Goal: Task Accomplishment & Management: Manage account settings

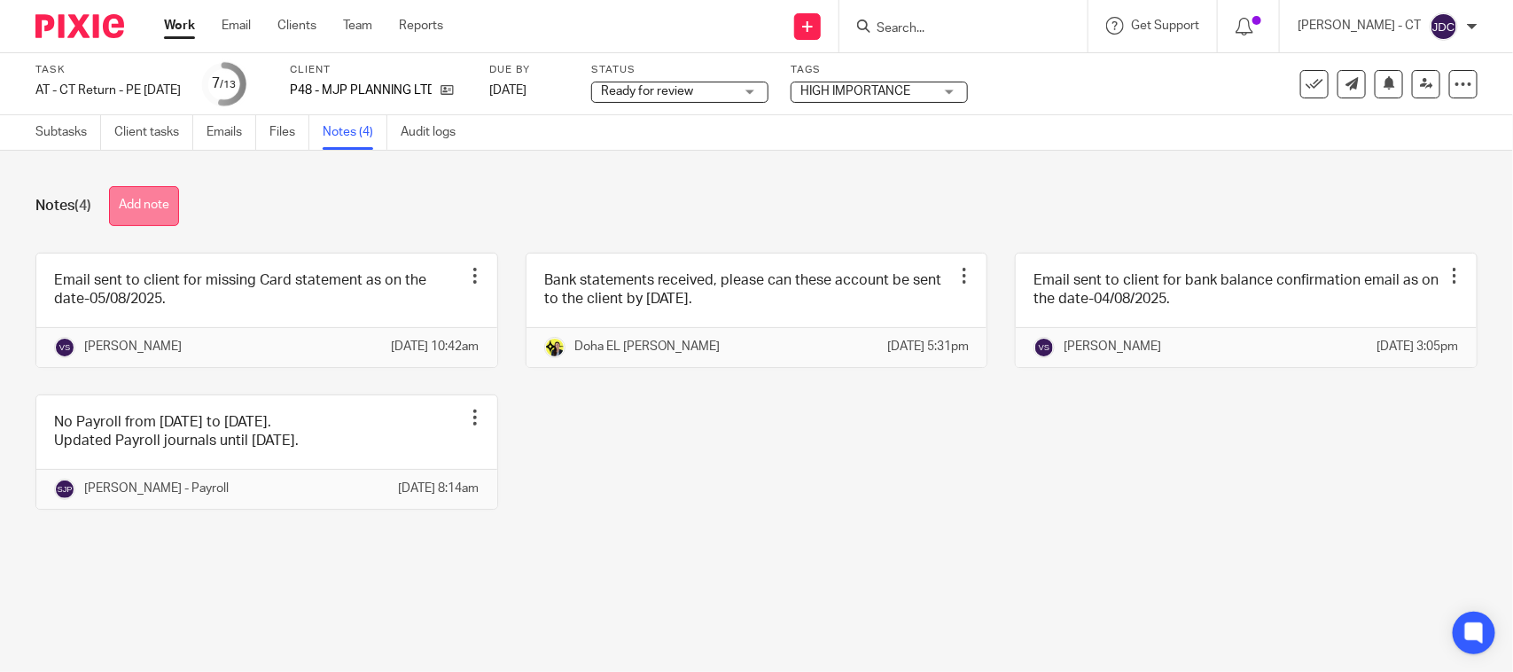
click at [165, 205] on button "Add note" at bounding box center [144, 206] width 70 height 40
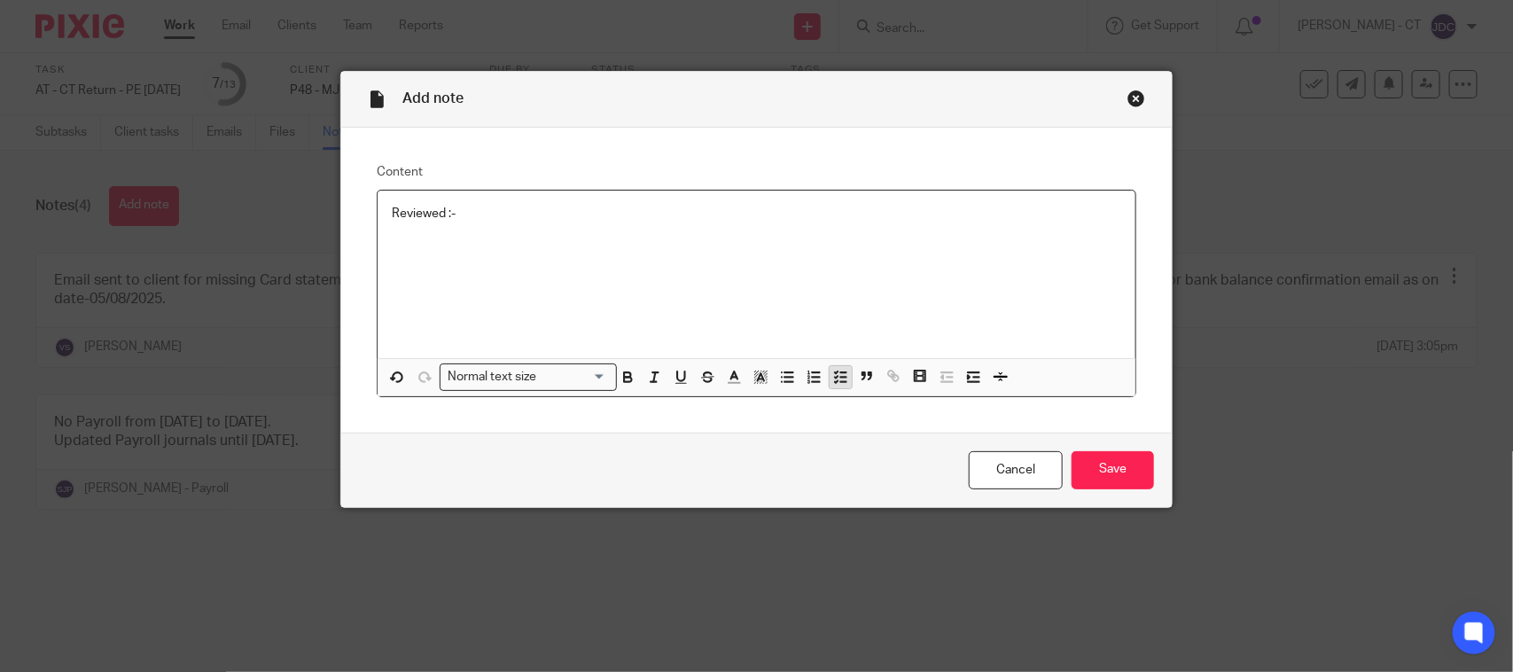
click at [835, 379] on icon "button" at bounding box center [840, 377] width 16 height 16
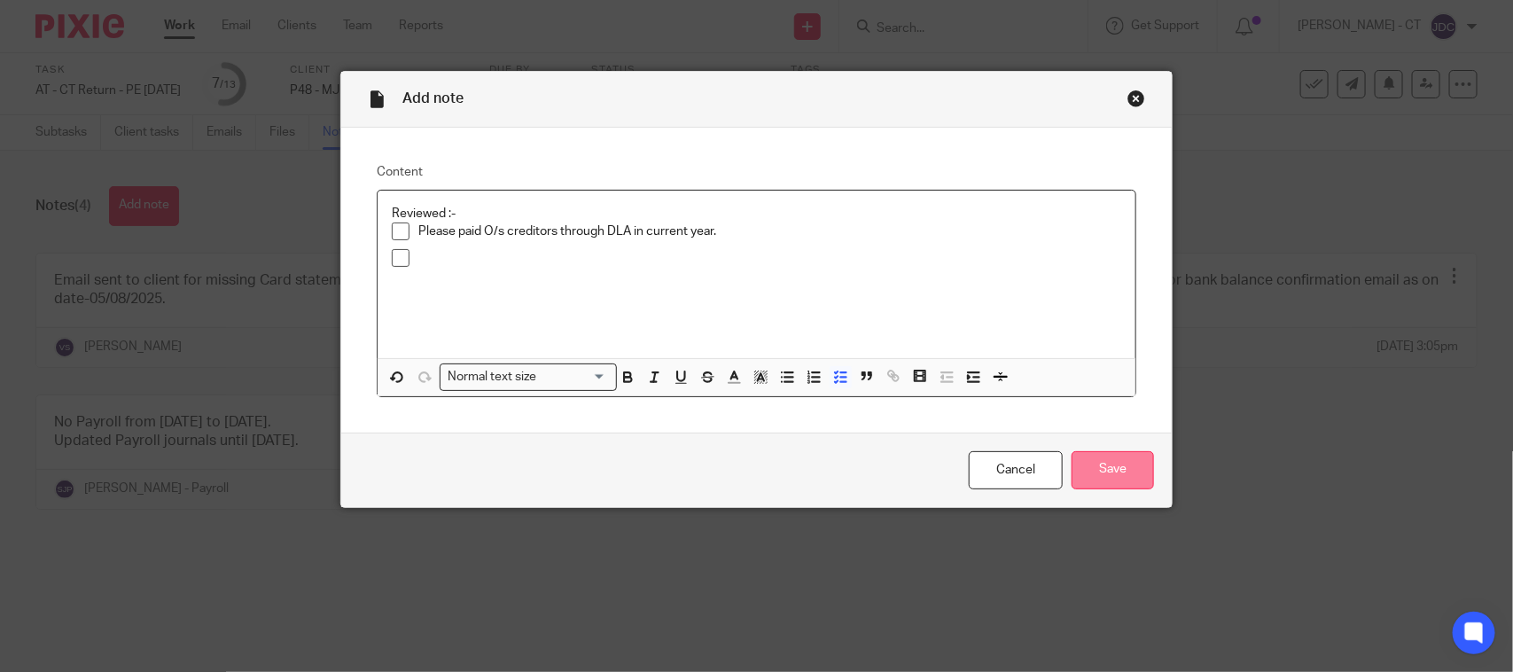
click at [1073, 457] on input "Save" at bounding box center [1113, 470] width 82 height 38
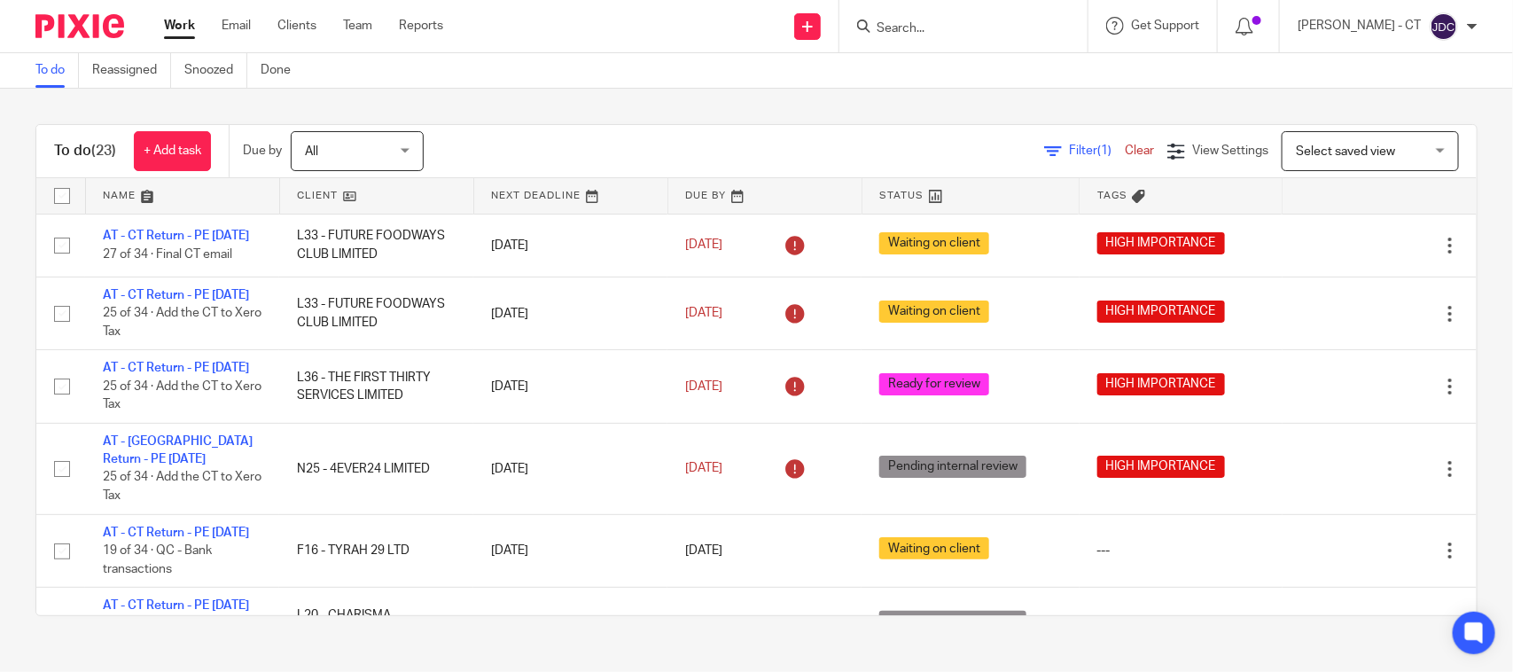
scroll to position [1469, 0]
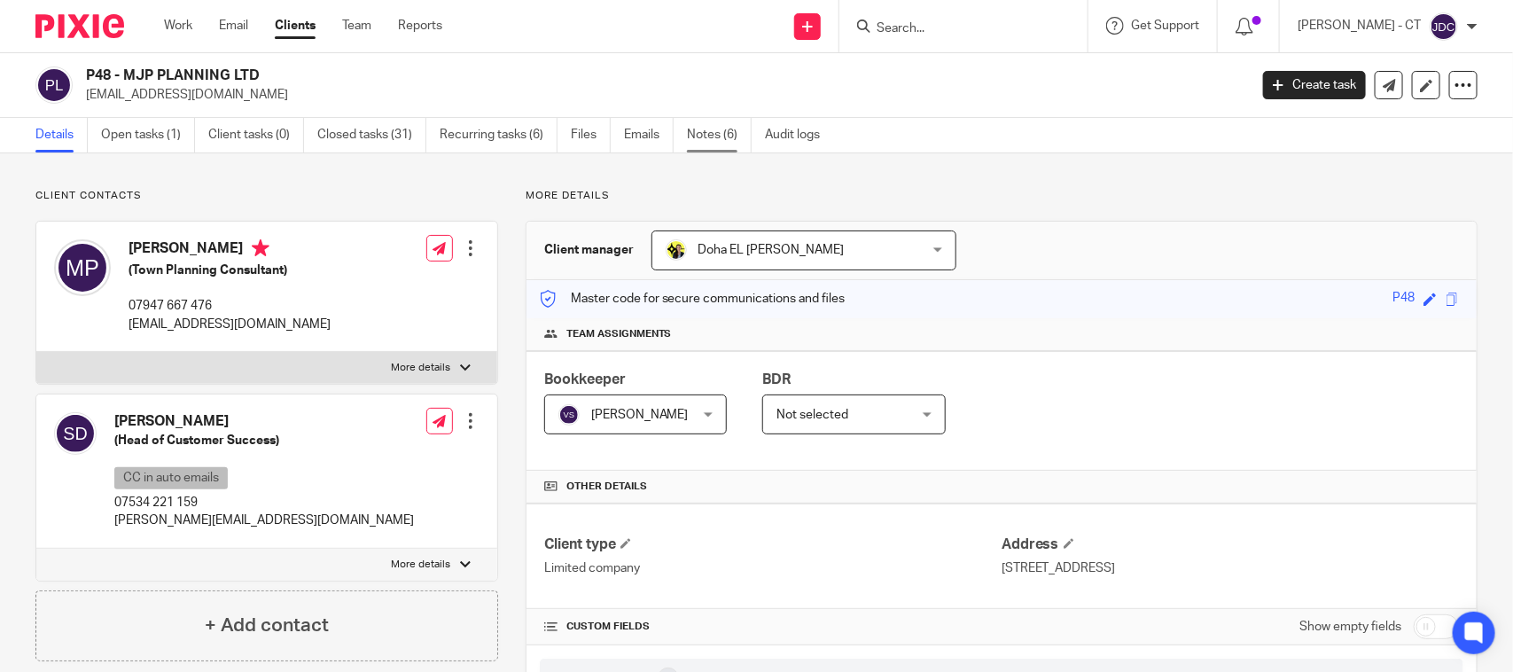
click at [719, 140] on link "Notes (6)" at bounding box center [719, 135] width 65 height 35
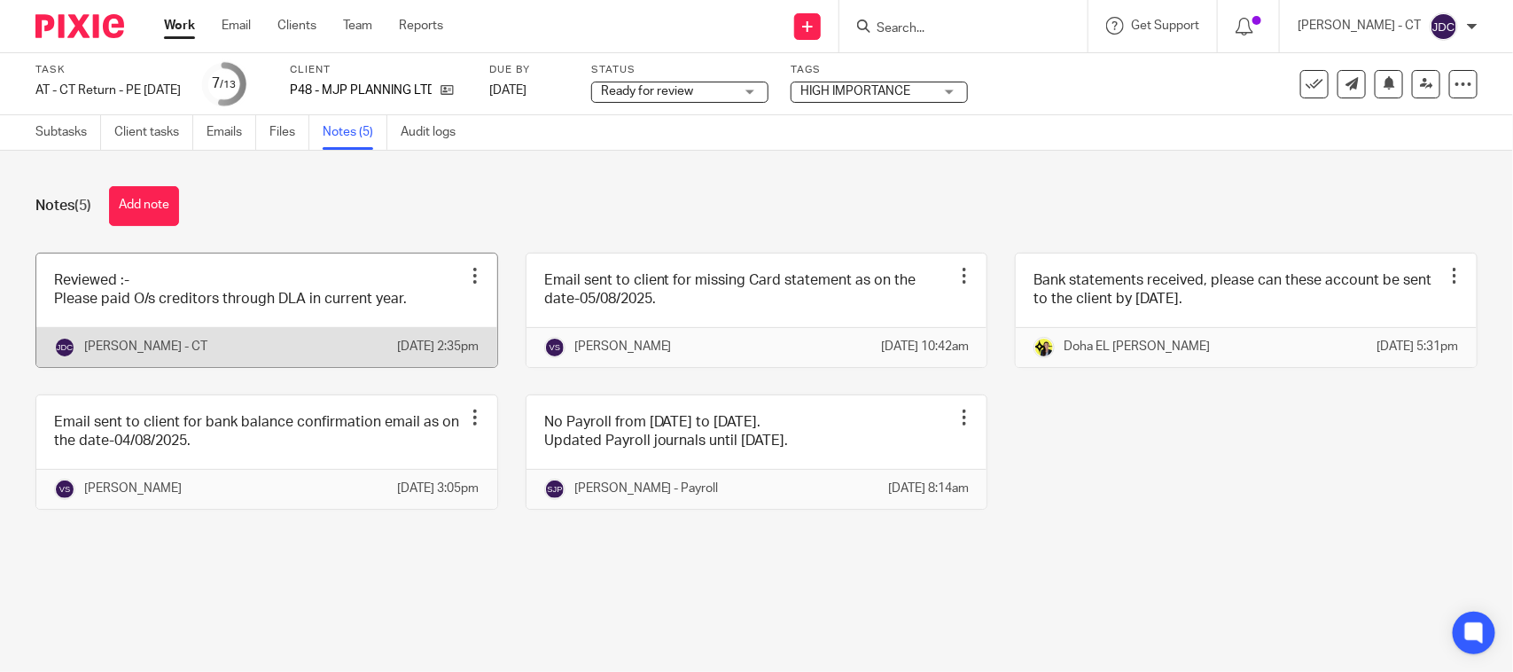
click at [198, 294] on link at bounding box center [266, 310] width 461 height 113
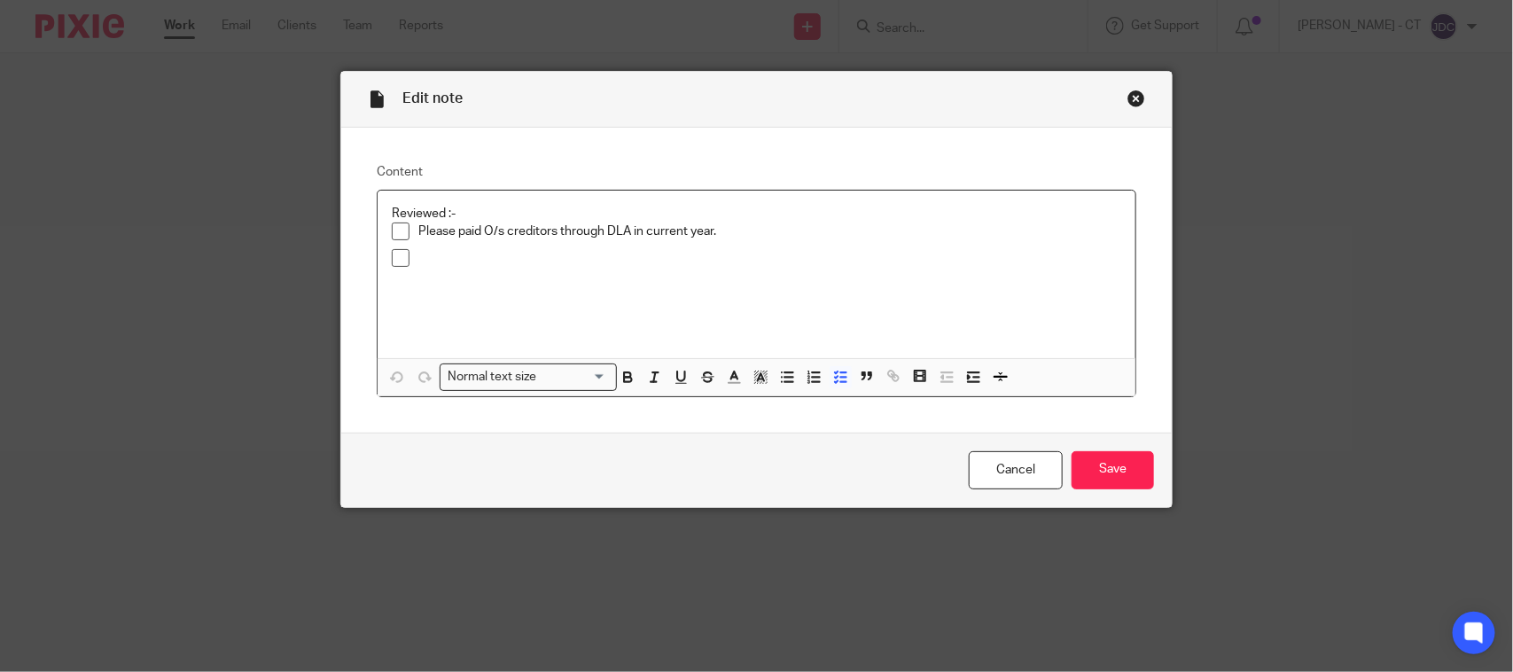
click at [448, 270] on div at bounding box center [769, 262] width 703 height 27
click at [1120, 471] on input "Save" at bounding box center [1113, 470] width 82 height 38
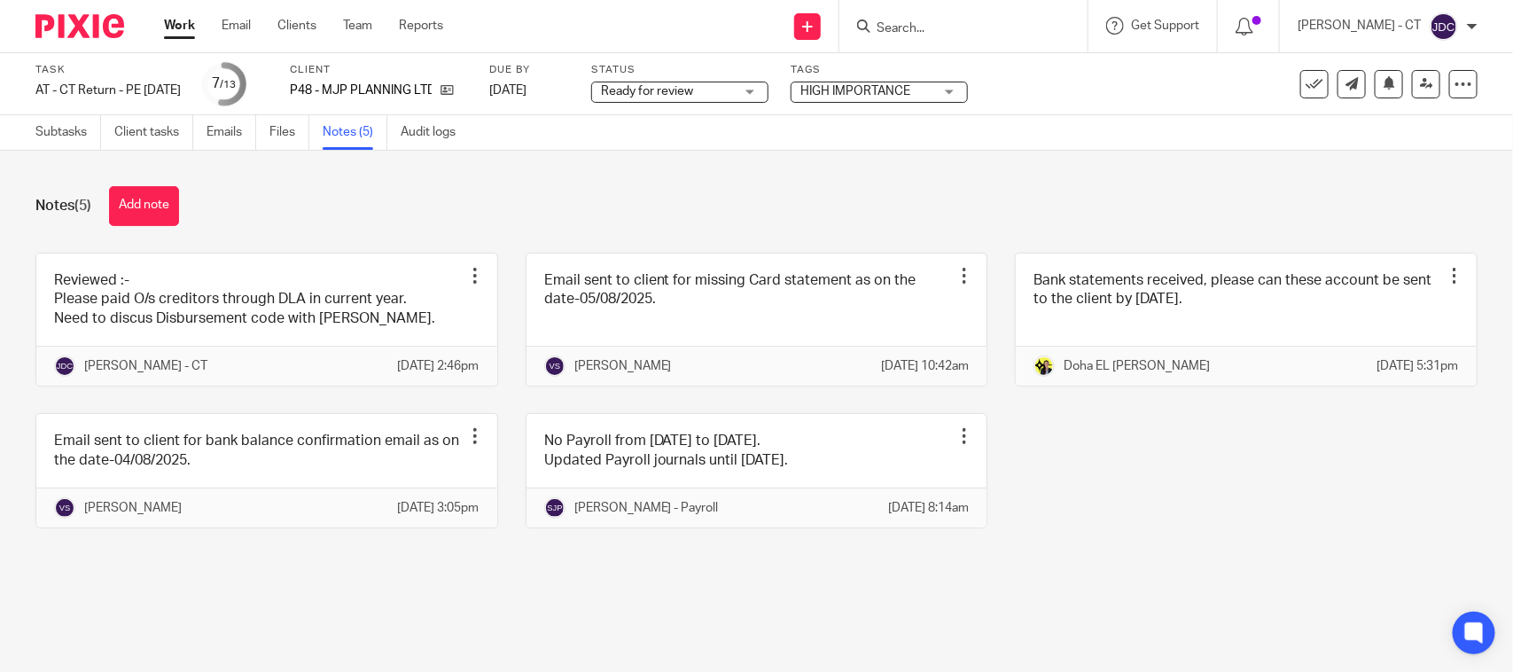
click at [910, 23] on input "Search" at bounding box center [955, 29] width 160 height 16
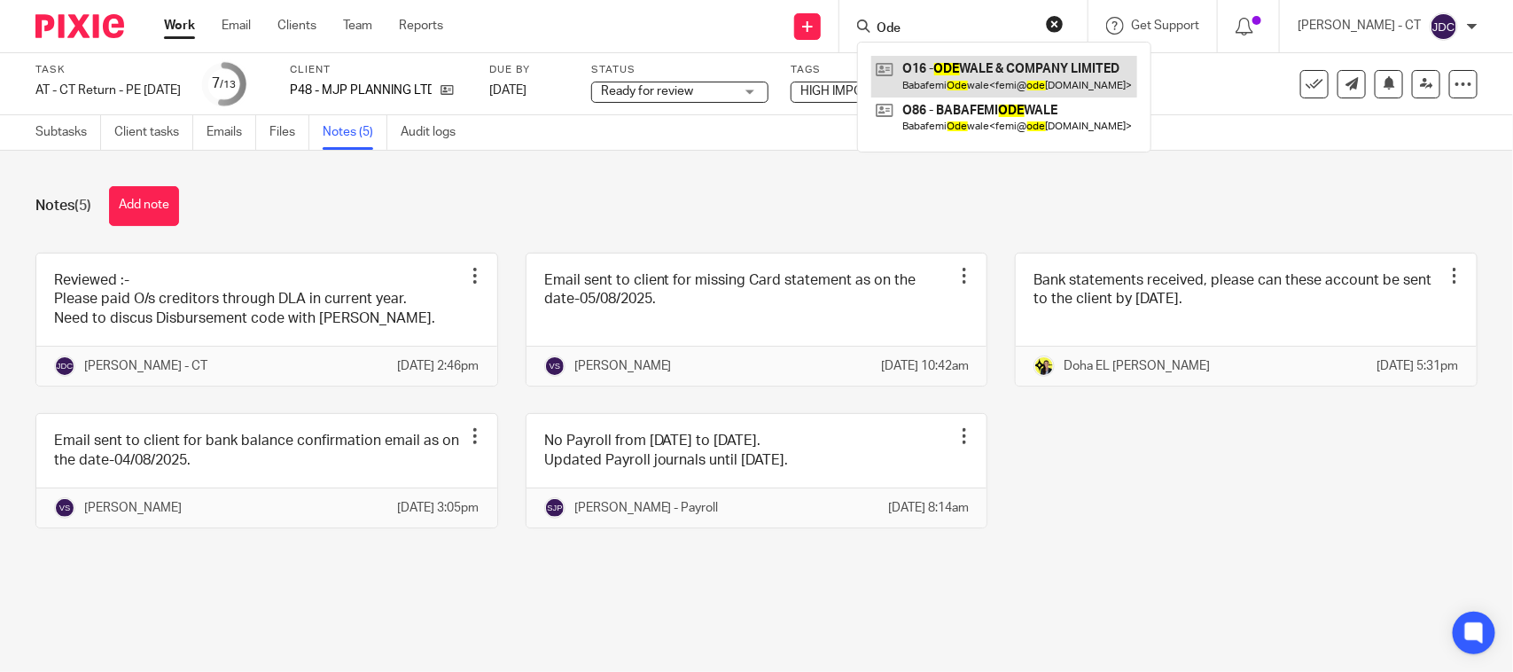
type input "Ode"
click at [971, 75] on link at bounding box center [1004, 76] width 266 height 41
